Goal: Transaction & Acquisition: Purchase product/service

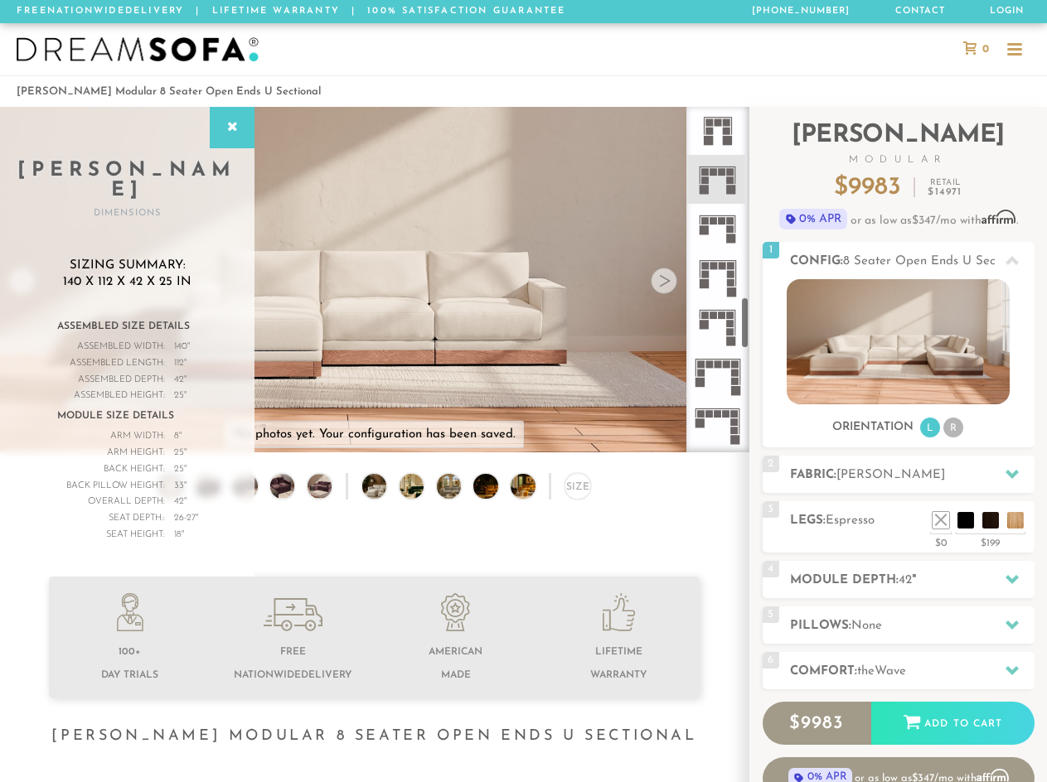
scroll to position [13, 13]
click at [740, 31] on div at bounding box center [523, 49] width 1047 height 52
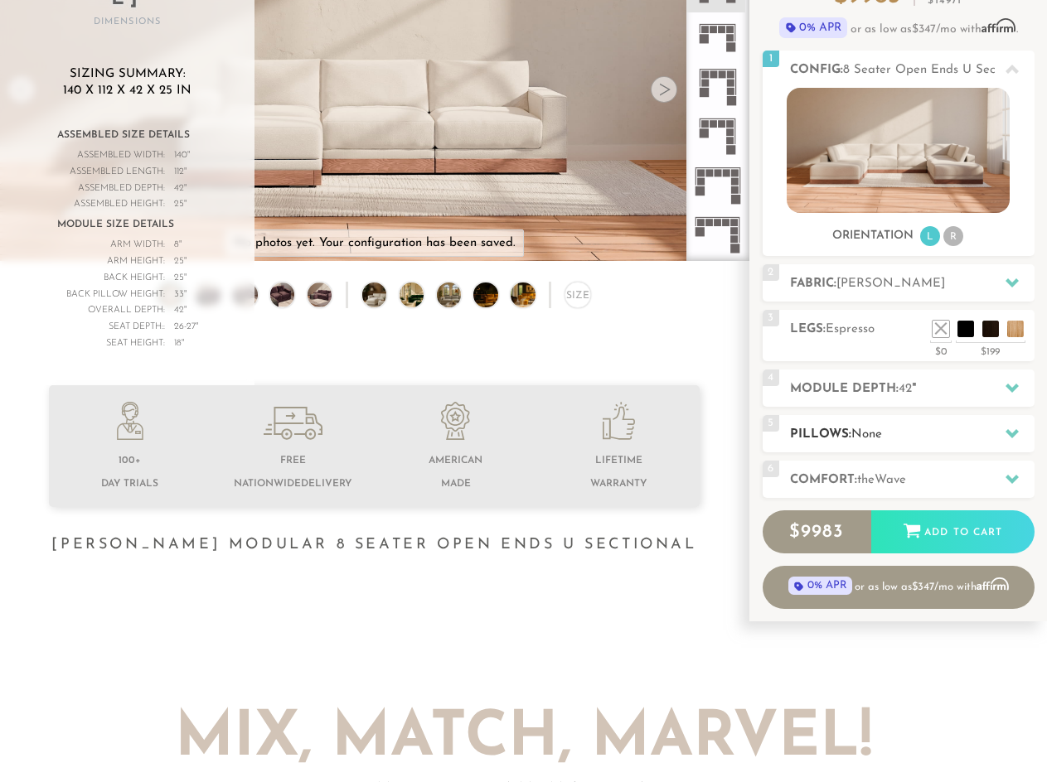
scroll to position [193, 0]
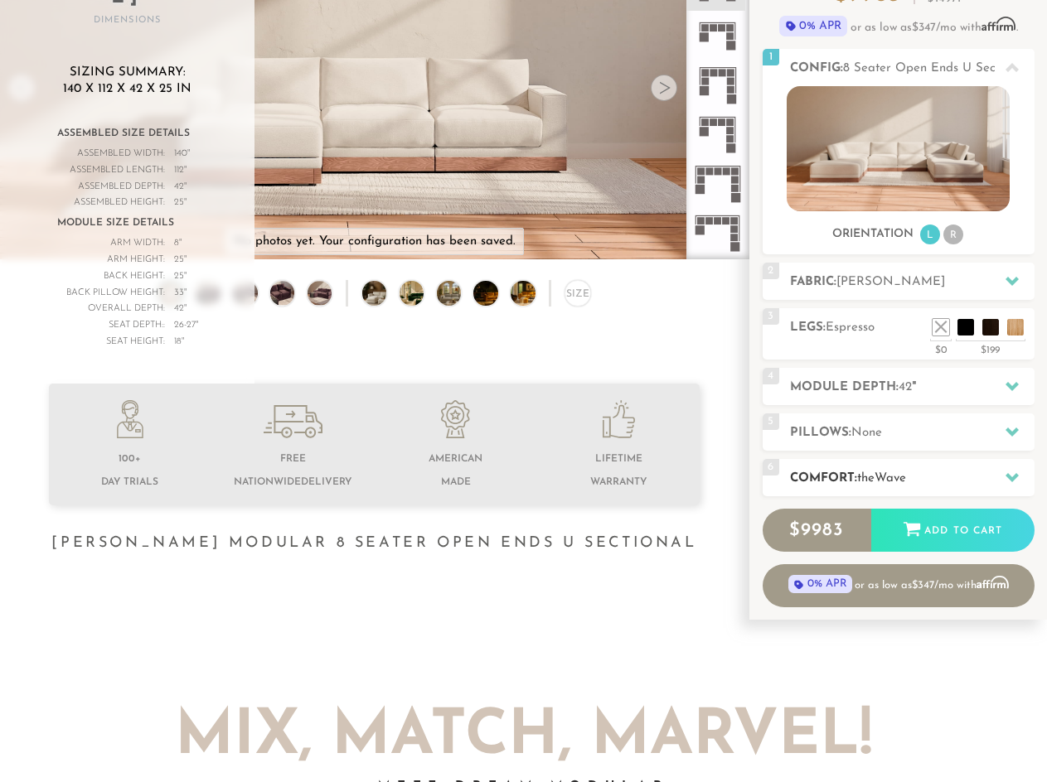
click at [934, 477] on h2 "Comfort: the Wave" at bounding box center [912, 478] width 245 height 19
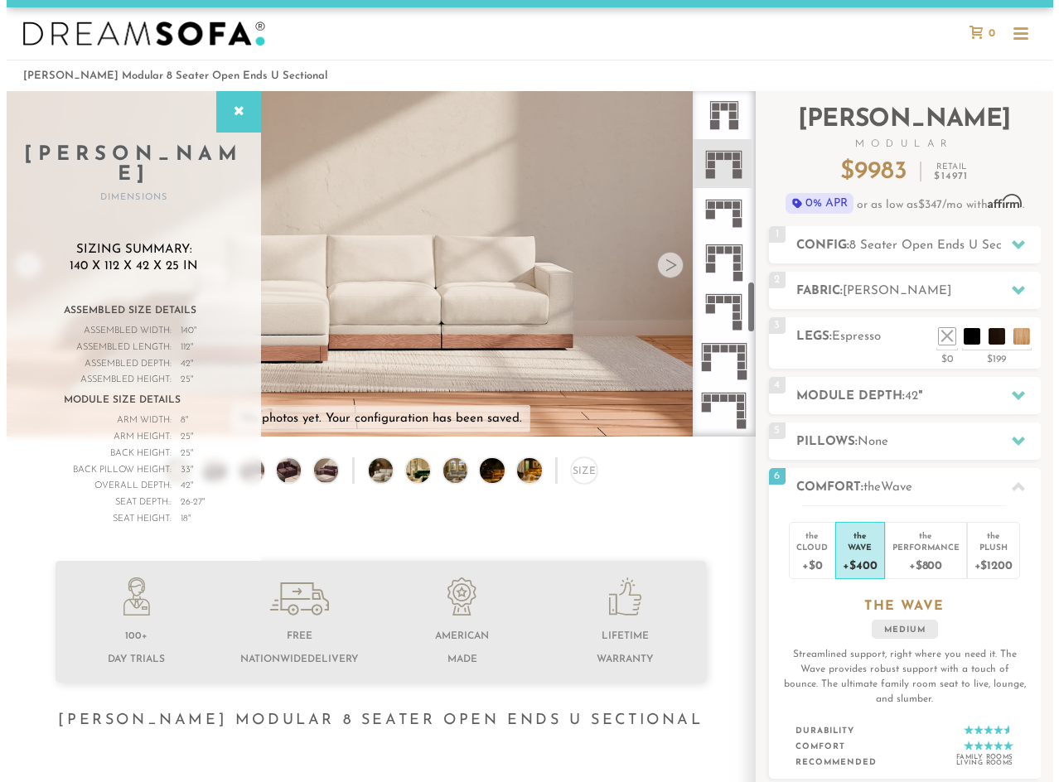
scroll to position [0, 0]
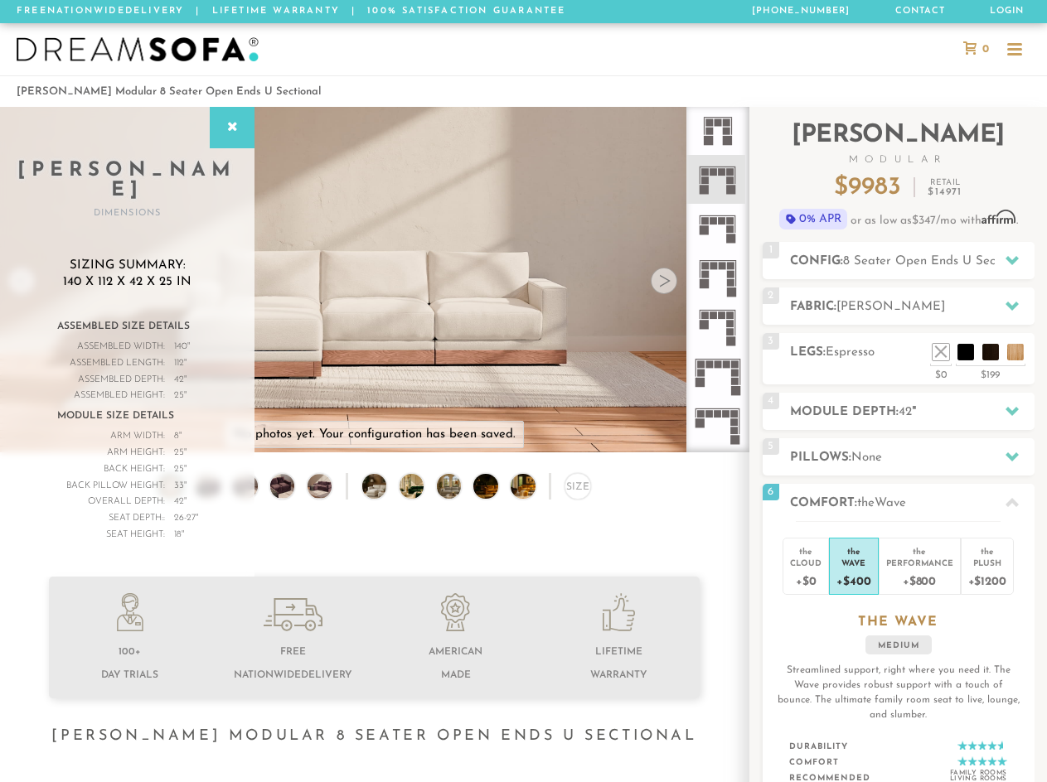
click at [218, 108] on div at bounding box center [232, 127] width 45 height 41
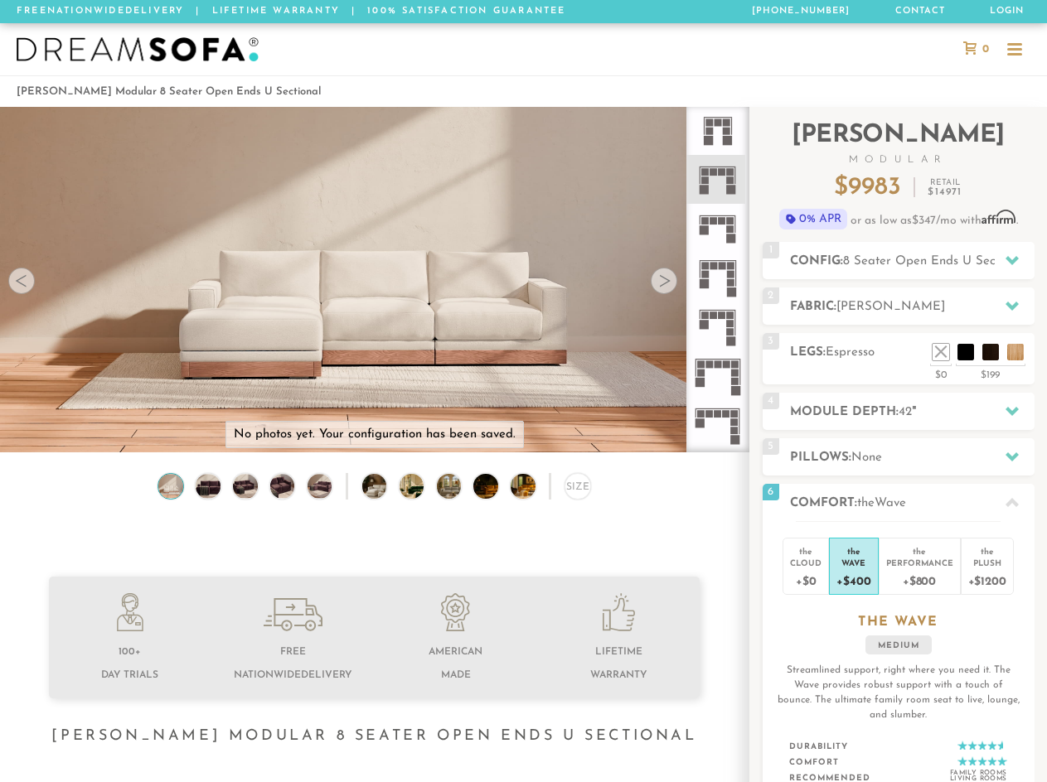
click at [364, 443] on p "No photos yet. Your configuration has been saved." at bounding box center [375, 435] width 282 height 17
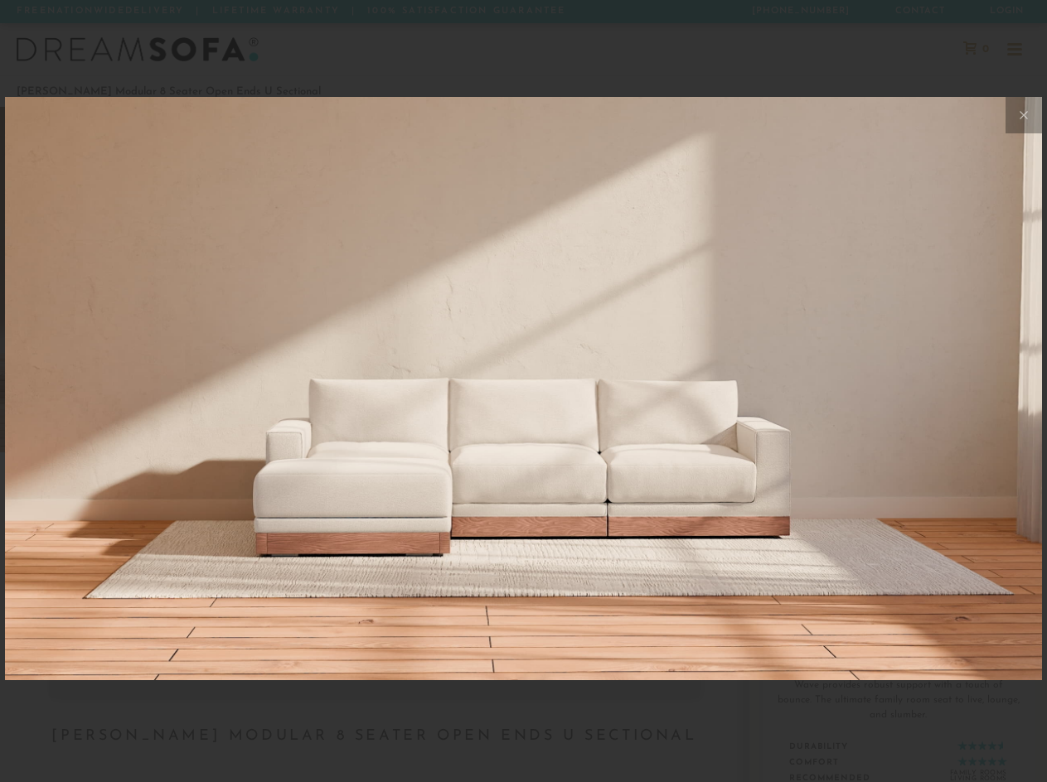
scroll to position [17766, 1047]
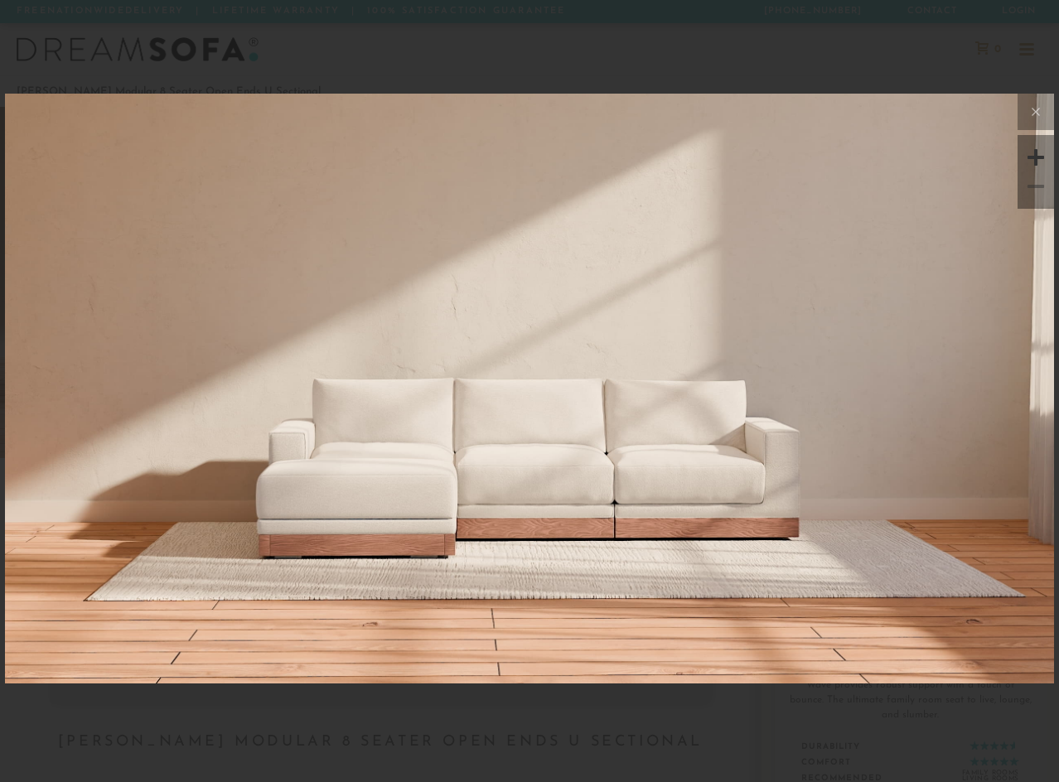
click at [464, 525] on img at bounding box center [529, 618] width 1049 height 1049
click at [1031, 107] on icon at bounding box center [1036, 112] width 20 height 20
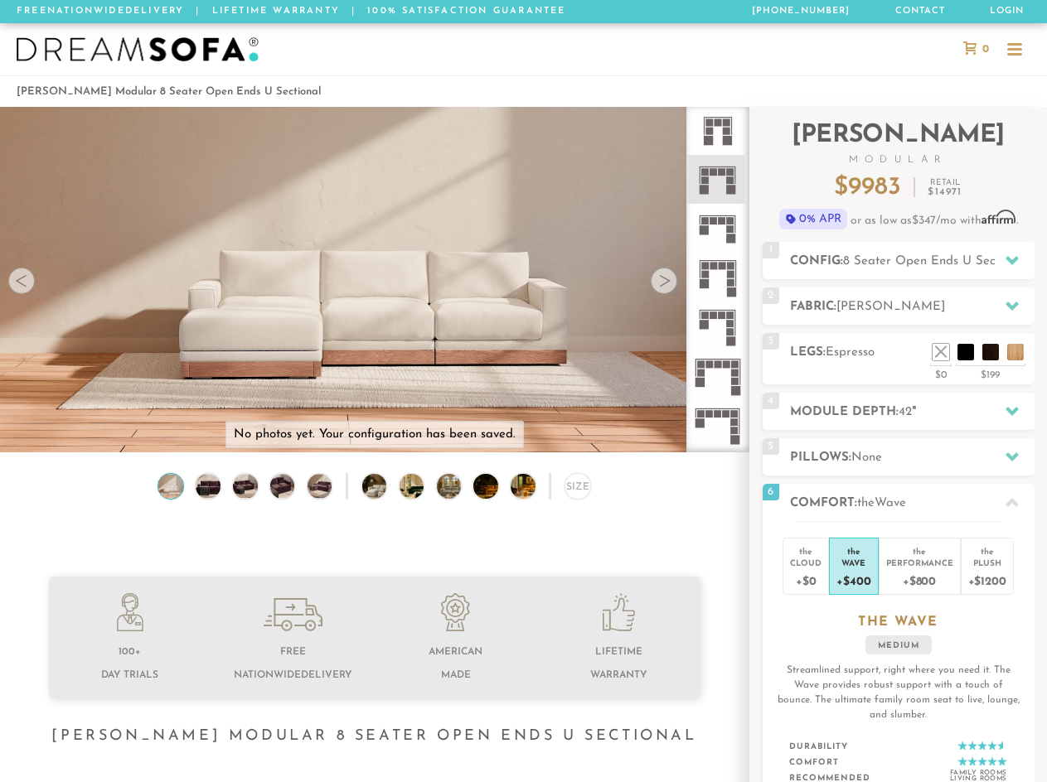
scroll to position [2, 0]
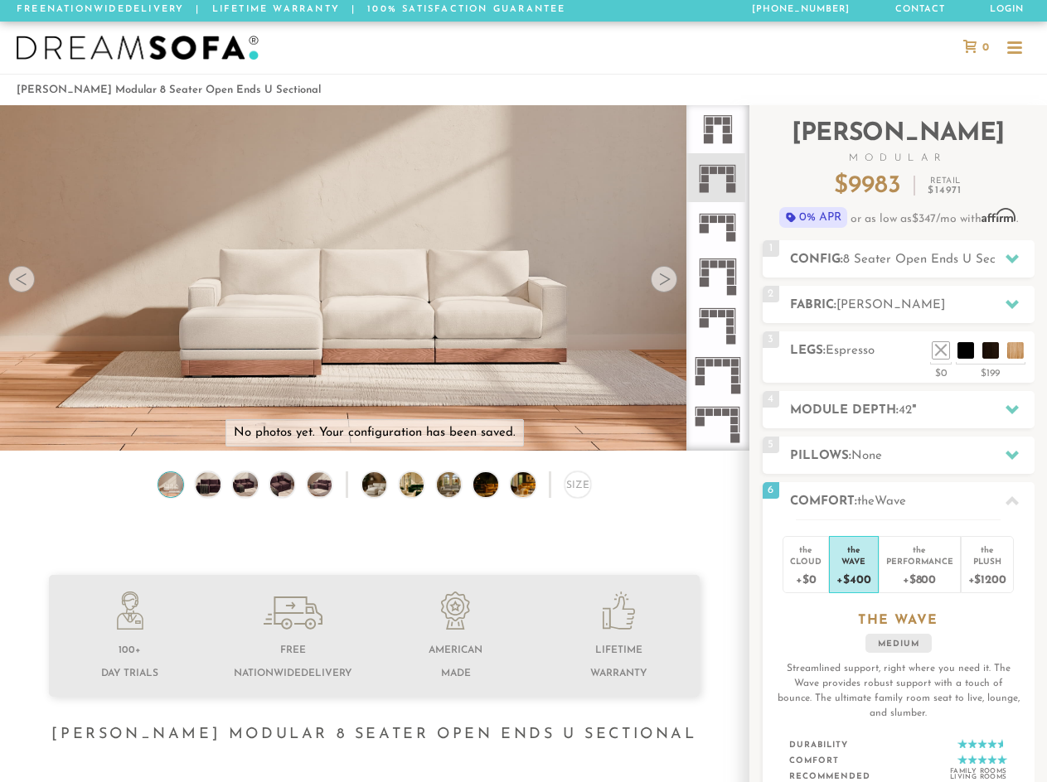
click at [731, 598] on div at bounding box center [374, 674] width 748 height 199
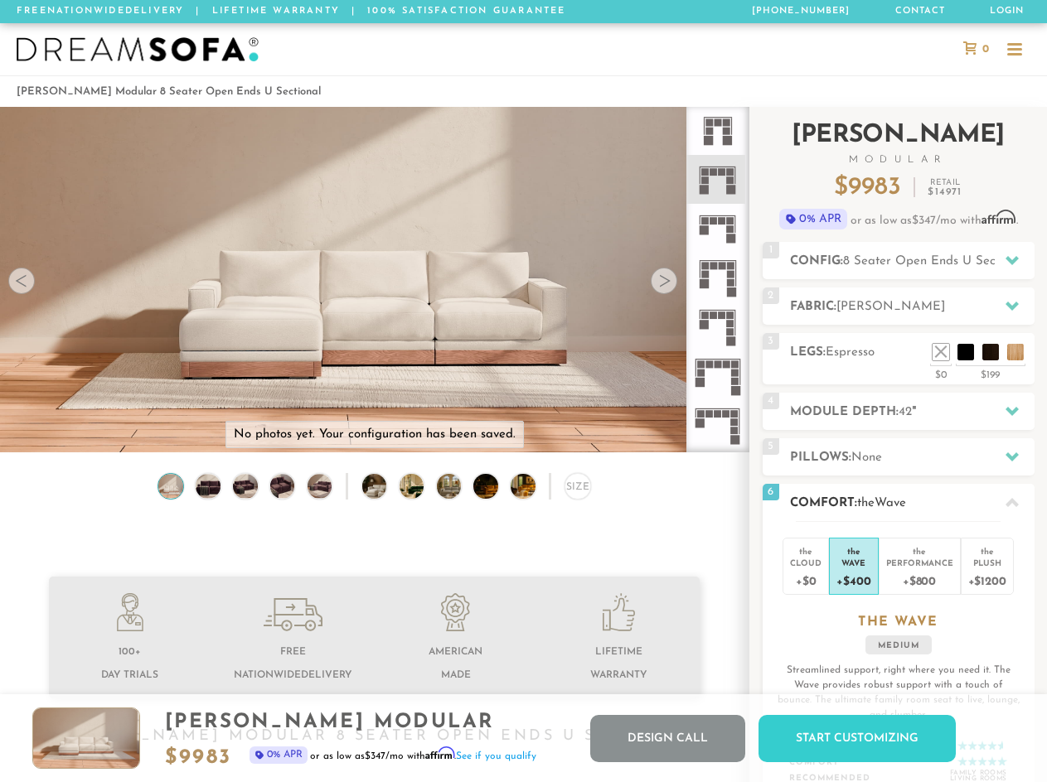
scroll to position [13, 13]
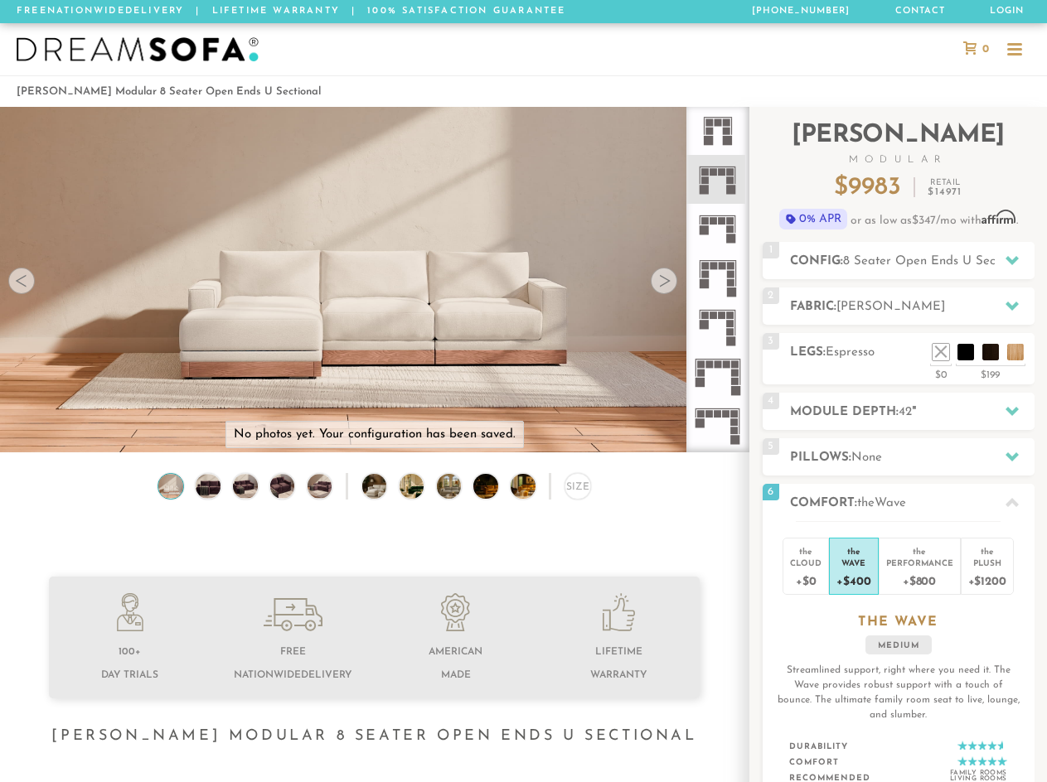
click at [756, 41] on div at bounding box center [523, 49] width 1047 height 52
